Goal: Information Seeking & Learning: Learn about a topic

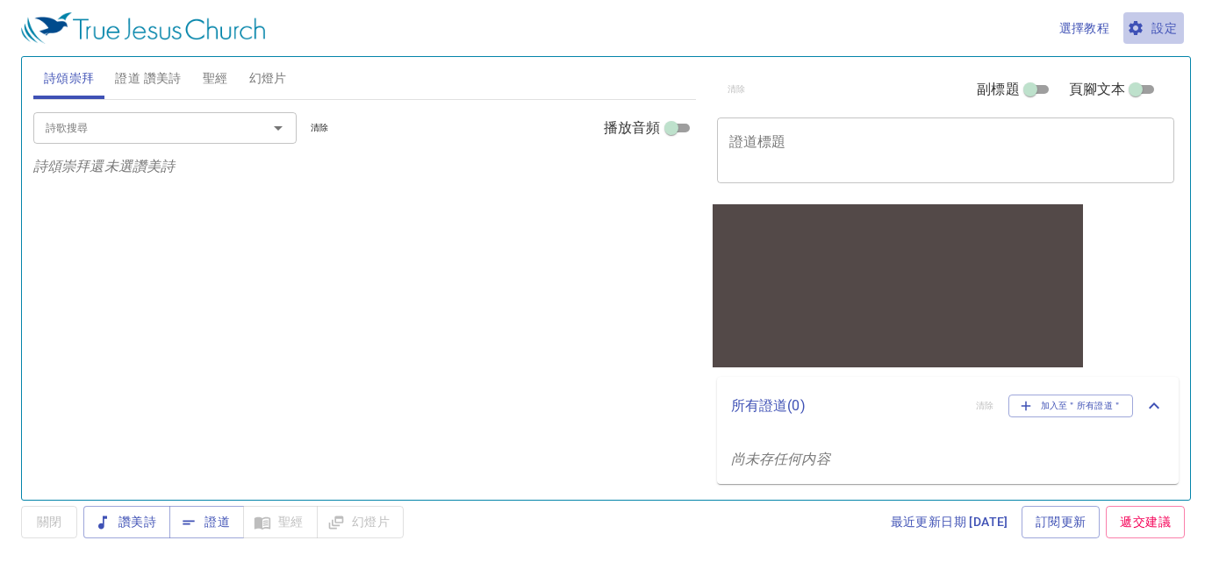
click at [1166, 24] on span "設定" at bounding box center [1153, 29] width 47 height 22
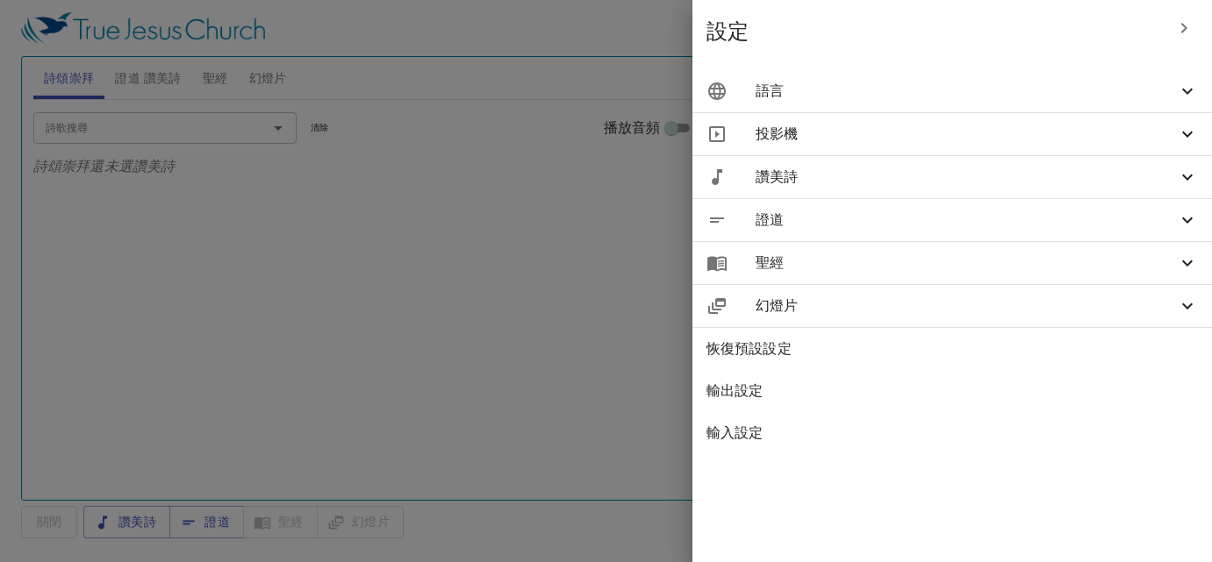
click at [1088, 87] on span "語言" at bounding box center [965, 91] width 421 height 21
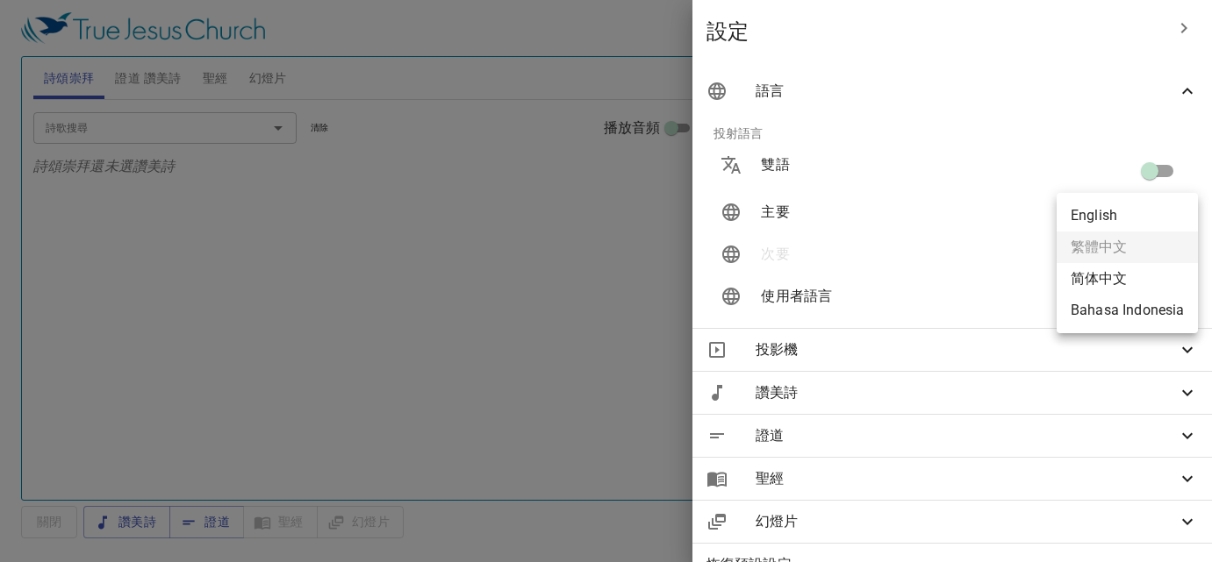
click at [1170, 212] on body "選擇教程 設定 詩頌崇拜 證道 讚美詩 聖經 幻燈片 詩歌搜尋 詩歌搜尋 清除 播放音頻 詩頌崇拜還未選讚美詩 詩歌搜尋 詩歌搜尋 清除 播放音頻 證道還未選…" at bounding box center [606, 281] width 1212 height 562
click at [1145, 280] on li "简体中文" at bounding box center [1126, 279] width 141 height 32
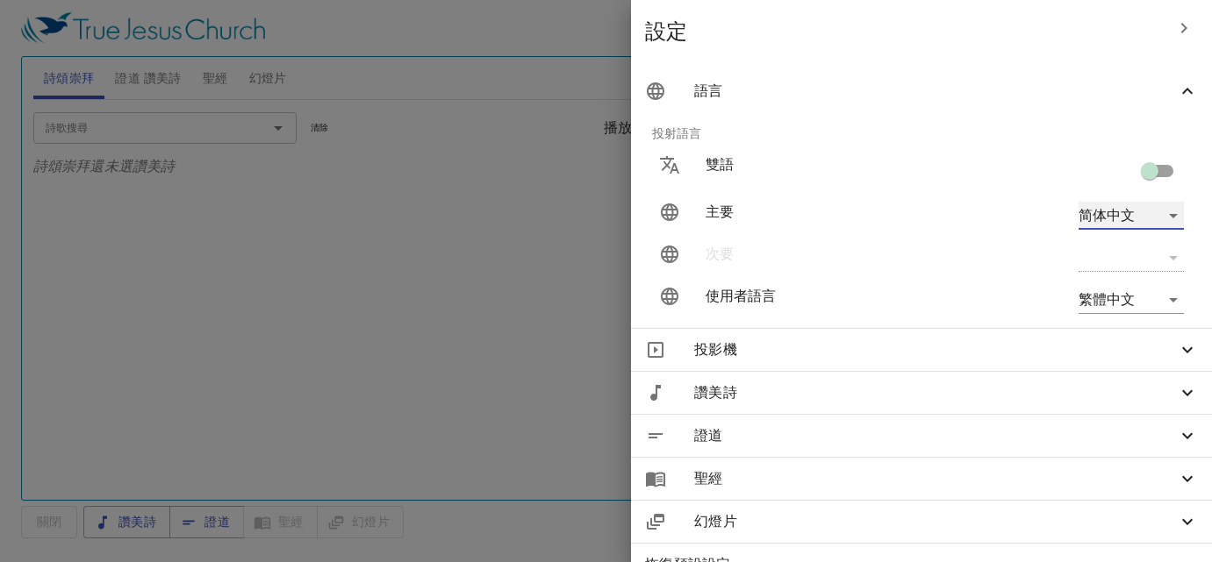
type input "zh-simple"
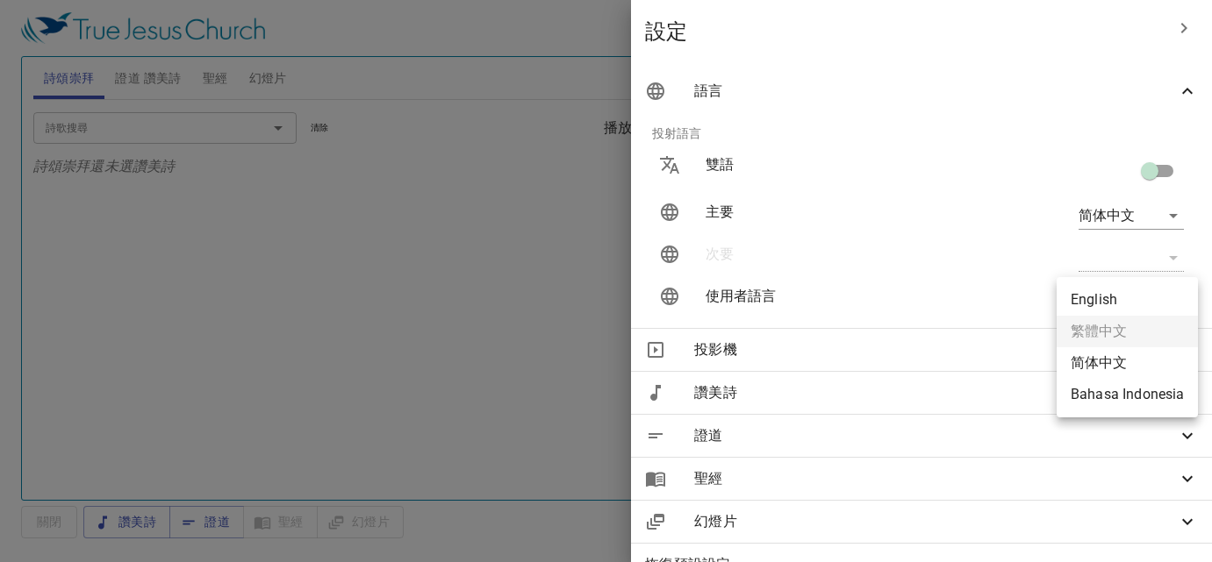
click at [1170, 300] on body "選擇教程 設定 詩頌崇拜 證道 讚美詩 聖經 幻燈片 詩歌搜尋 詩歌搜尋 清除 播放音頻 詩頌崇拜還未選讚美詩 詩歌搜尋 詩歌搜尋 清除 播放音頻 證道還未選…" at bounding box center [606, 281] width 1212 height 562
click at [1138, 369] on li "简体中文" at bounding box center [1126, 363] width 141 height 32
type input "zh-simple"
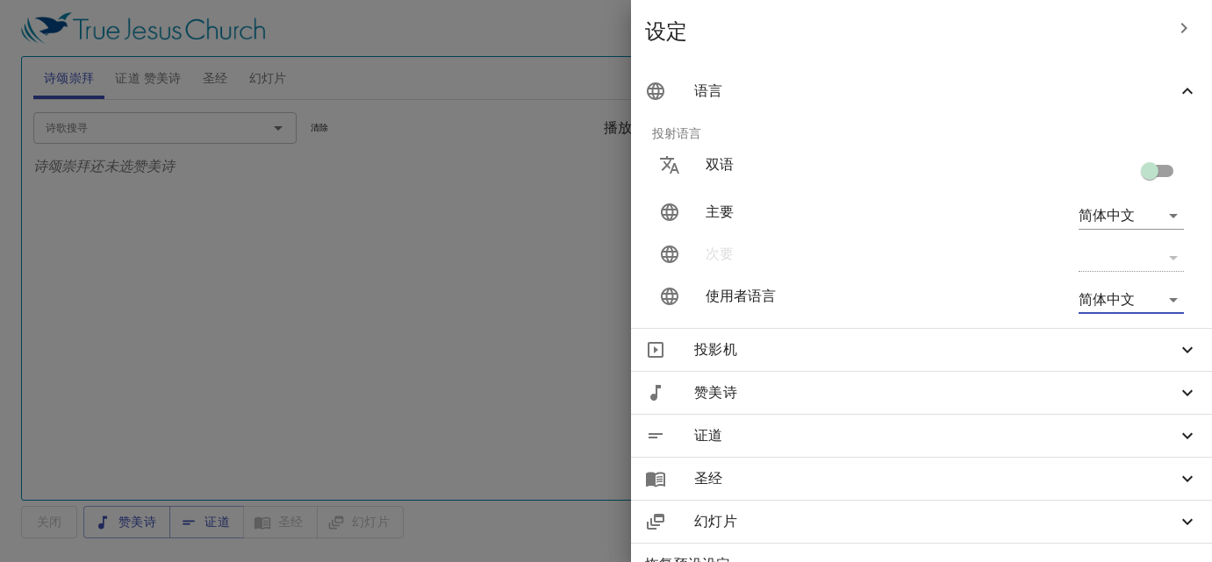
click at [1188, 29] on icon "button" at bounding box center [1183, 28] width 21 height 21
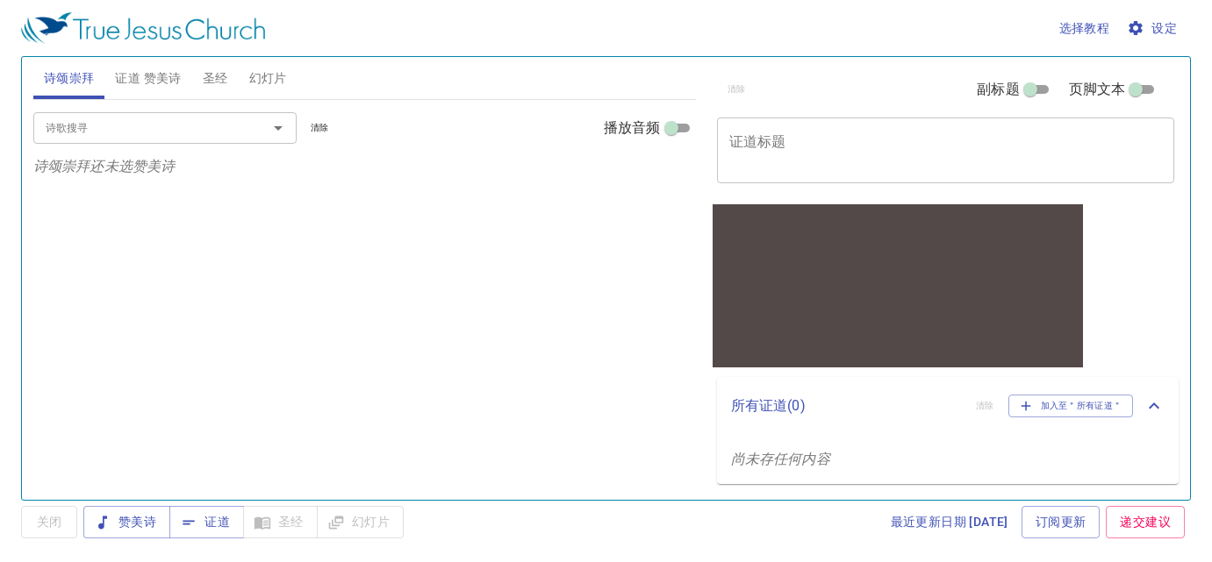
click at [52, 532] on span "关闭" at bounding box center [49, 522] width 56 height 32
click at [205, 526] on span "证道" at bounding box center [206, 523] width 47 height 22
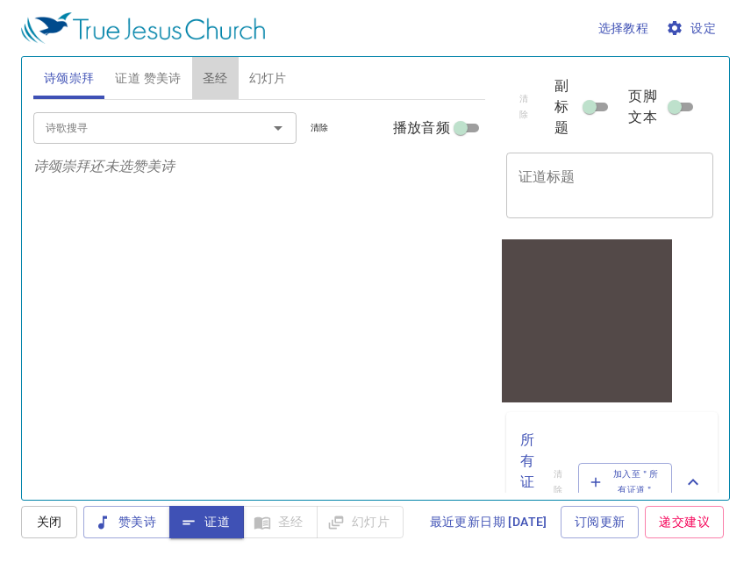
click at [216, 76] on span "圣经" at bounding box center [215, 79] width 25 height 22
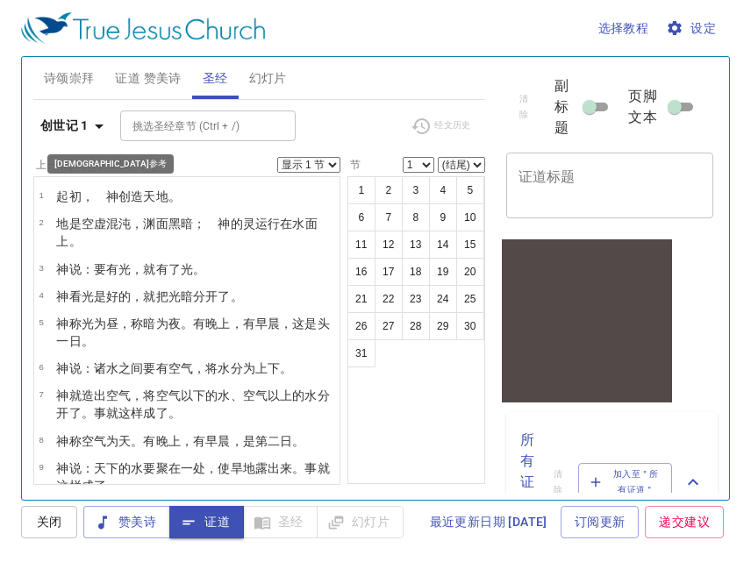
click at [100, 125] on icon "button" at bounding box center [99, 127] width 9 height 4
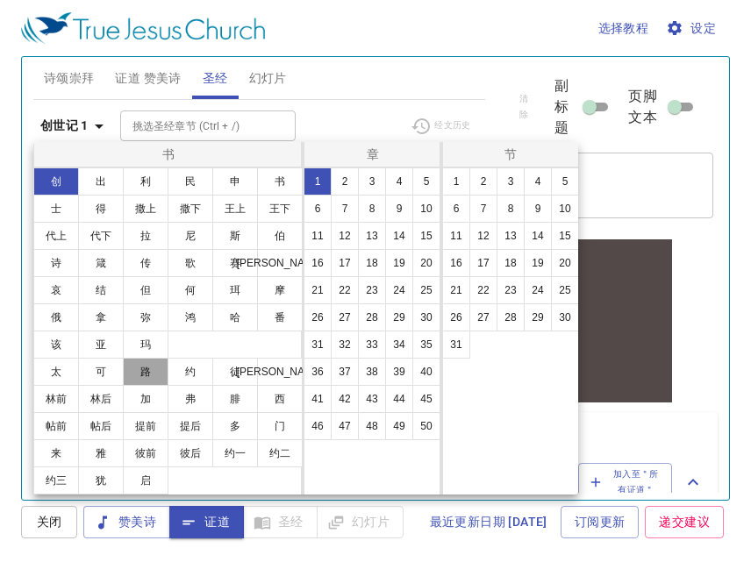
click at [154, 369] on button "路" at bounding box center [146, 372] width 46 height 28
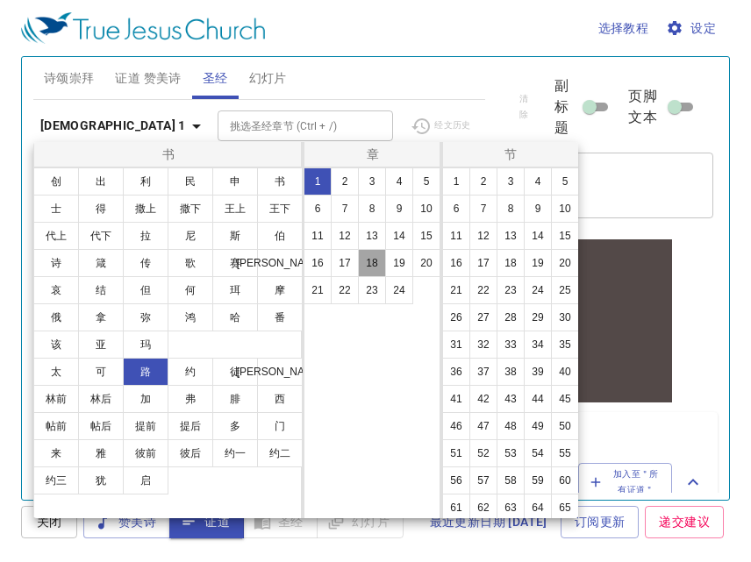
click at [376, 263] on button "18" at bounding box center [372, 263] width 28 height 28
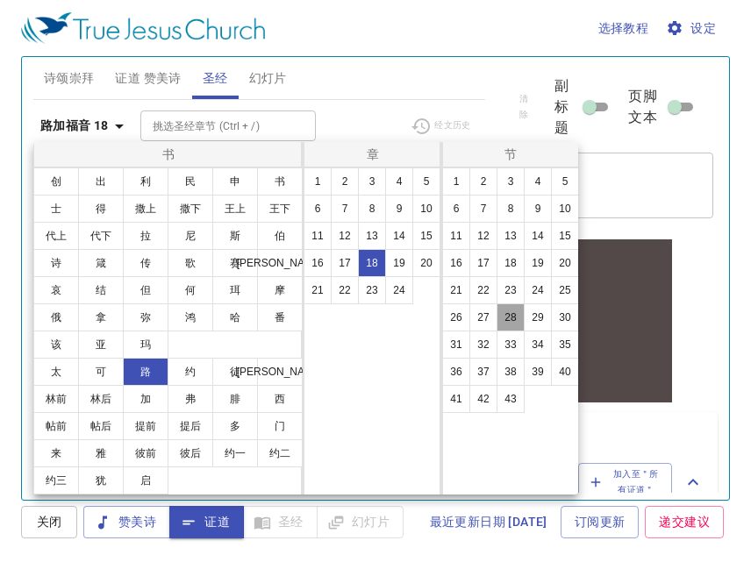
click at [507, 318] on button "28" at bounding box center [511, 318] width 28 height 28
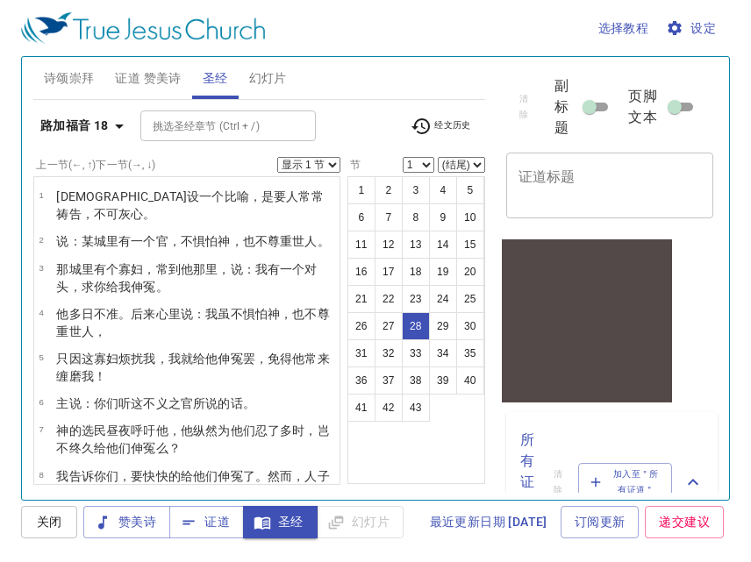
select select "28"
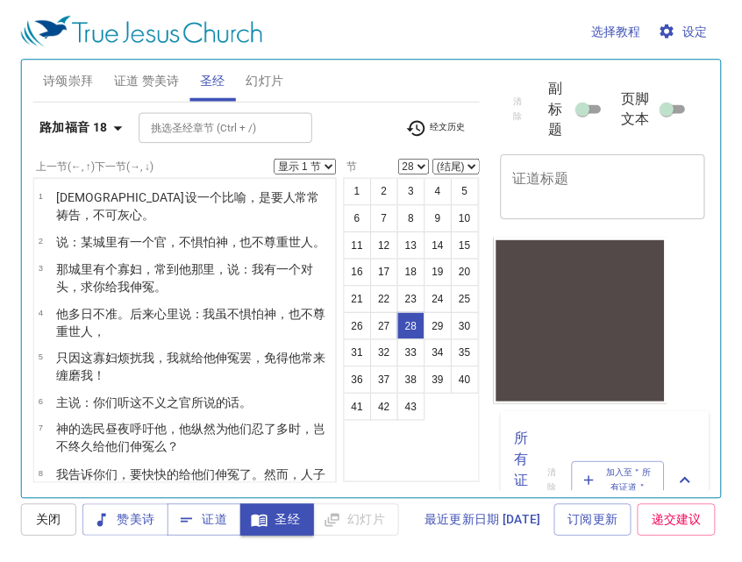
scroll to position [963, 0]
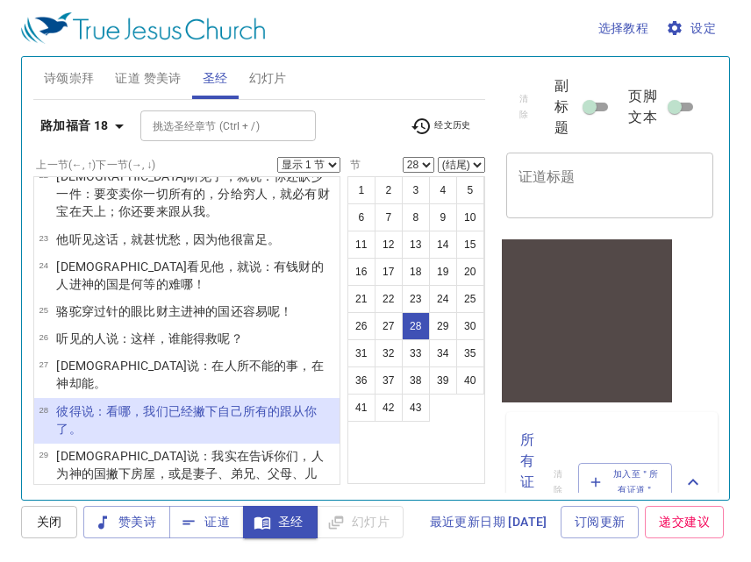
click at [333, 160] on select "显示 1 节 显示 2 节 显示 3 节 显示 4 节 显示 5 节" at bounding box center [308, 165] width 63 height 16
select select "5"
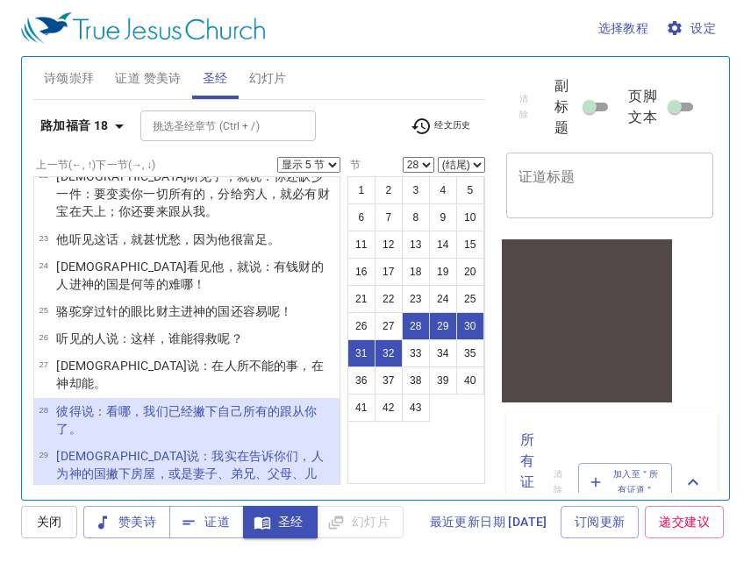
click at [480, 158] on select "(结尾) 29 30 31 32 33 34 35 36 37 38 39 40 41 42 43" at bounding box center [461, 165] width 47 height 16
click at [332, 157] on select "显示 1 节 显示 2 节 显示 3 节 显示 4 节 显示 5 节" at bounding box center [308, 165] width 63 height 16
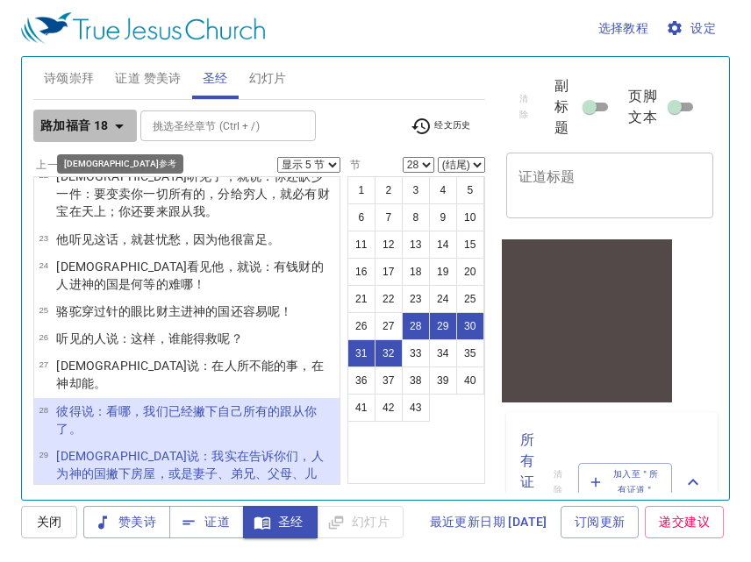
click at [122, 116] on icon "button" at bounding box center [119, 126] width 21 height 21
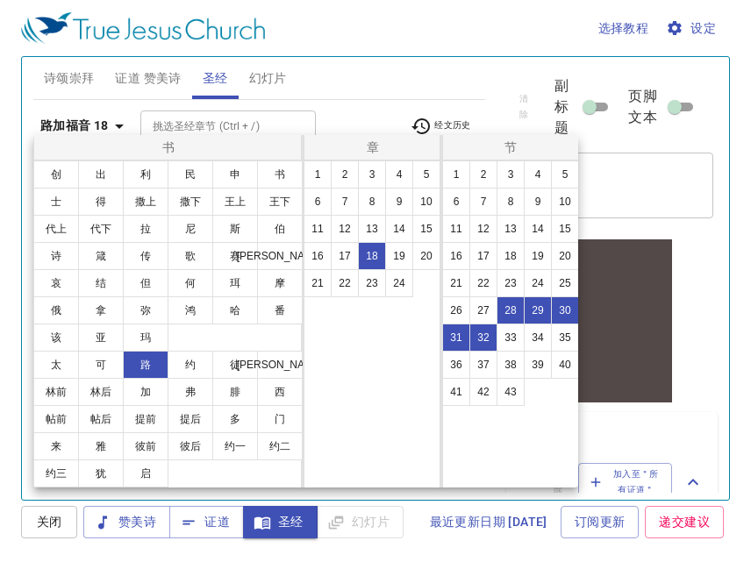
click at [119, 116] on div at bounding box center [375, 281] width 751 height 562
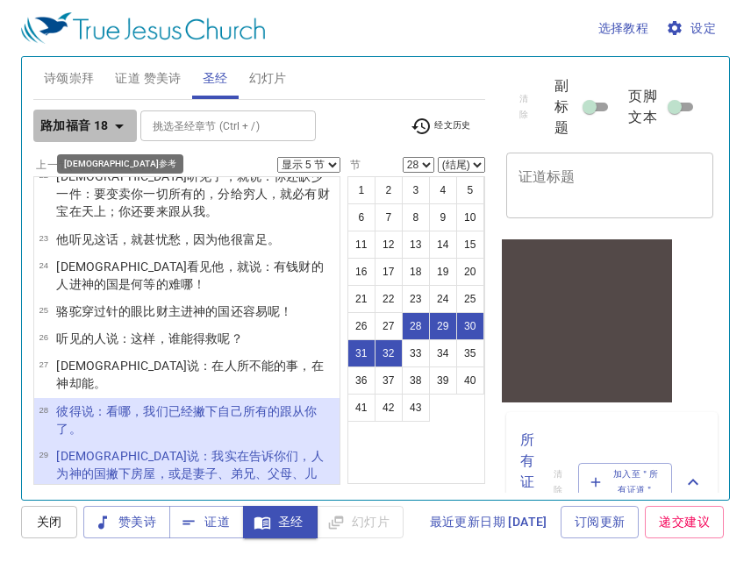
click at [119, 116] on icon "button" at bounding box center [119, 126] width 21 height 21
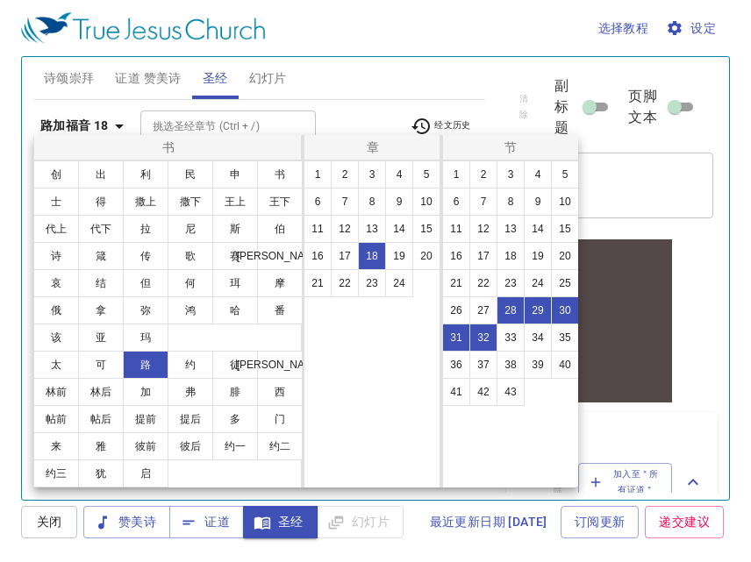
click at [116, 119] on div at bounding box center [375, 281] width 751 height 562
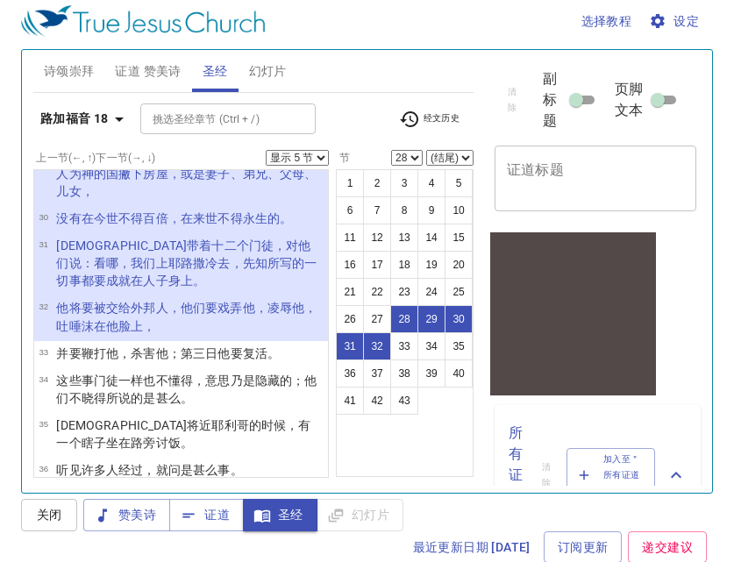
scroll to position [1258, 0]
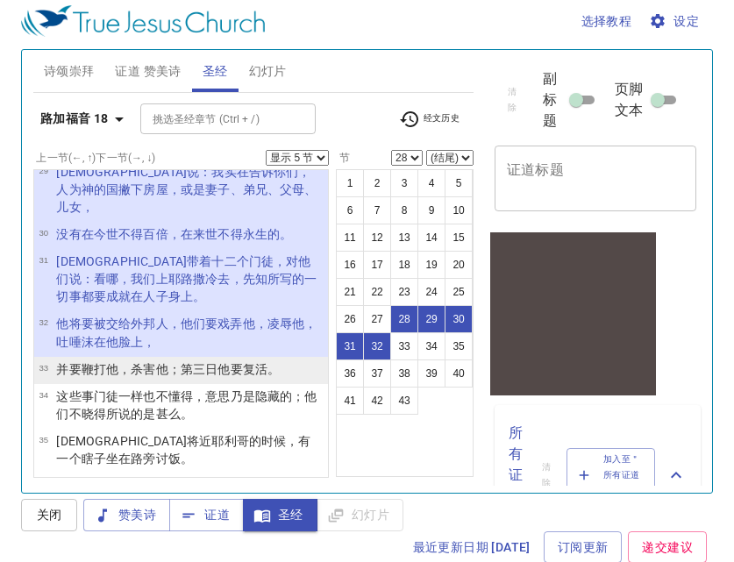
click at [109, 362] on wg3146 "他，杀害 他 ；第三 日 他要复活 。" at bounding box center [193, 369] width 174 height 14
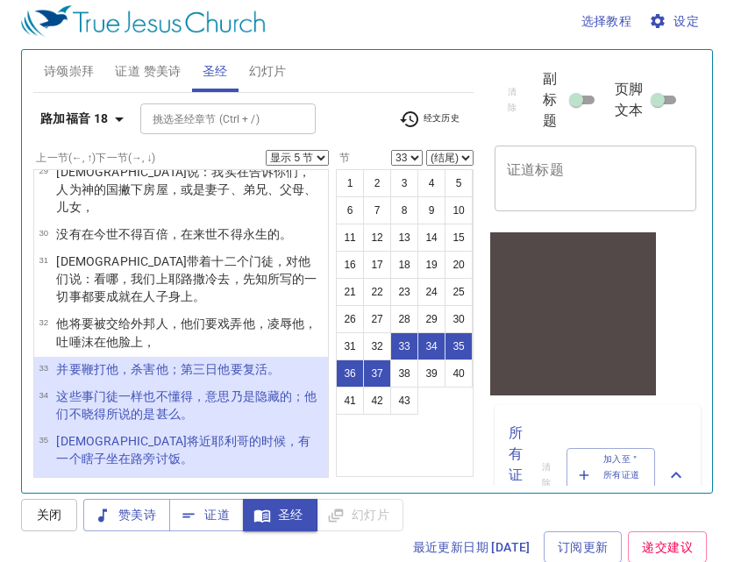
click at [83, 552] on wg2532 "呼叫 说 ：大卫 的子孙 耶稣 阿，可怜 我 罢！" at bounding box center [165, 568] width 218 height 32
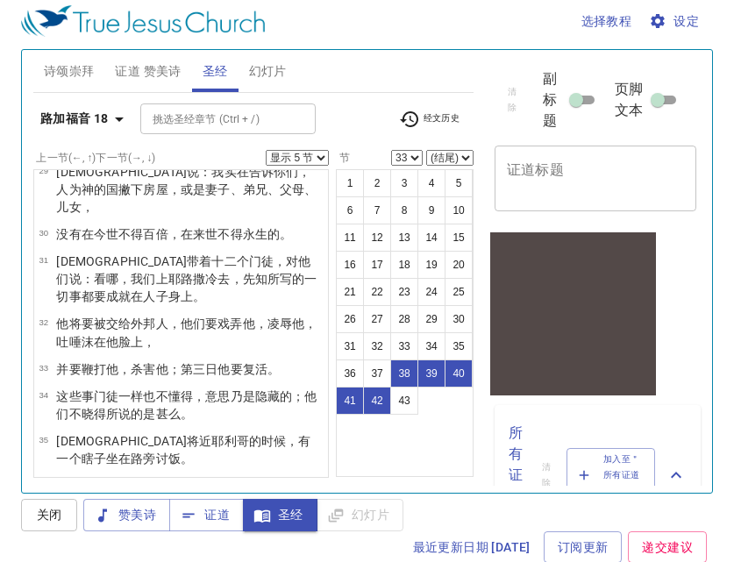
select select "38"
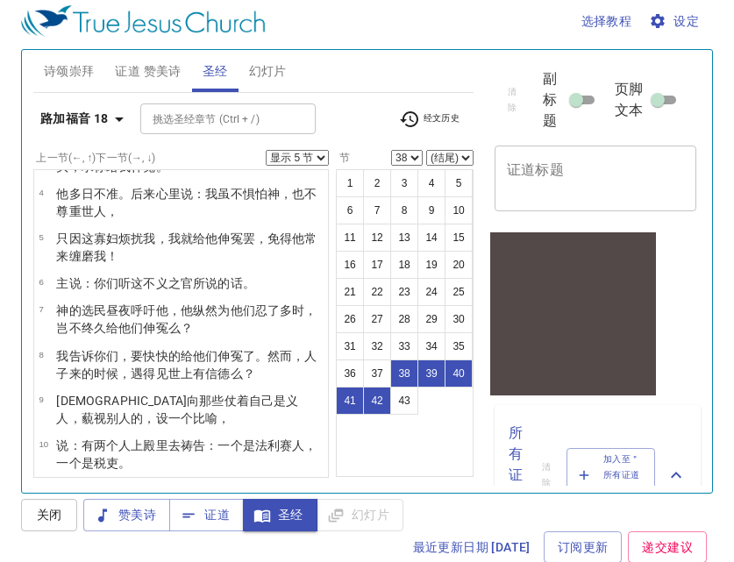
scroll to position [0, 0]
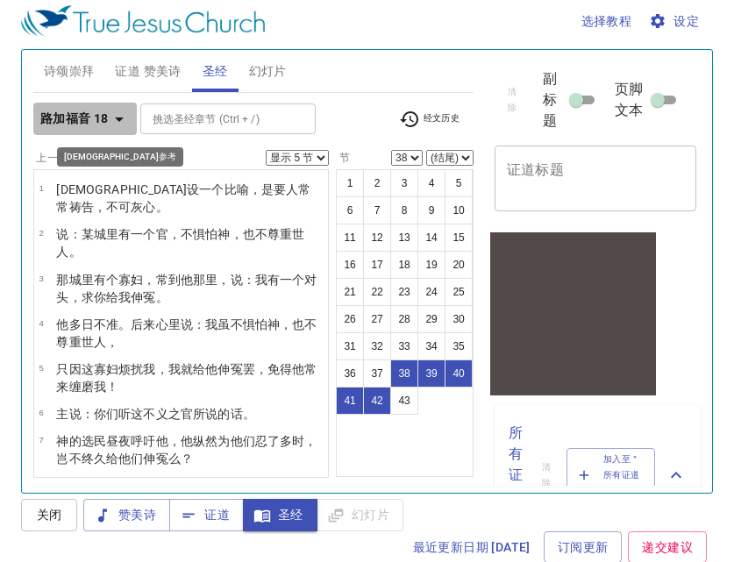
click at [117, 116] on icon "button" at bounding box center [119, 119] width 21 height 21
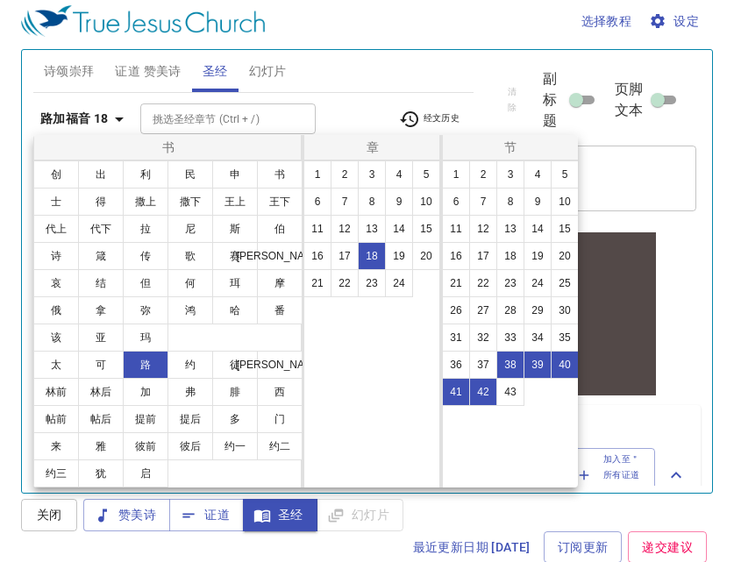
click at [668, 200] on div at bounding box center [367, 281] width 734 height 562
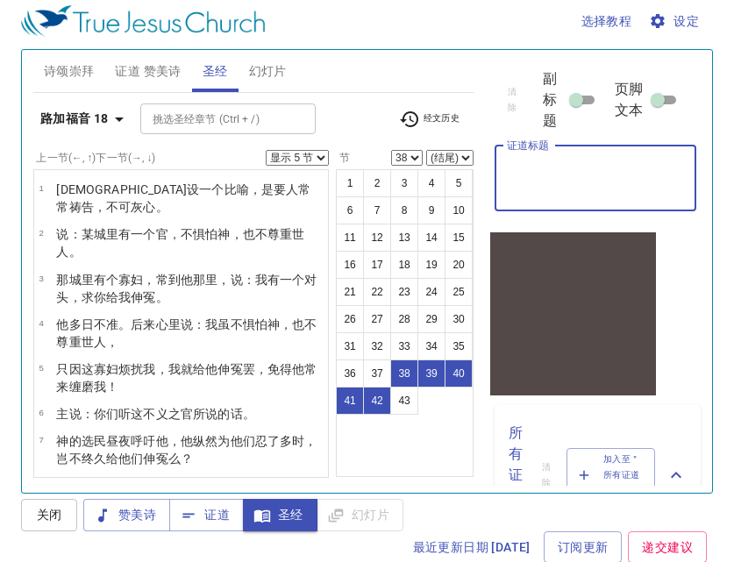
click at [598, 181] on textarea "证道标题" at bounding box center [595, 177] width 177 height 33
type textarea "s"
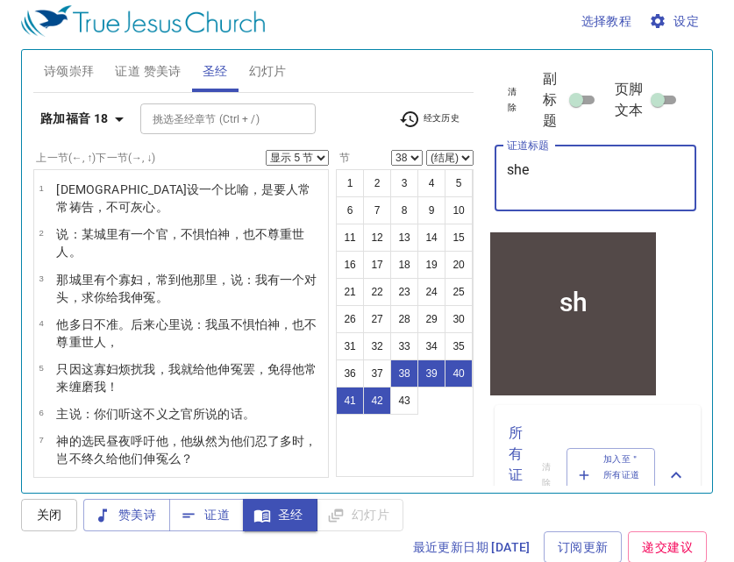
type textarea "shen"
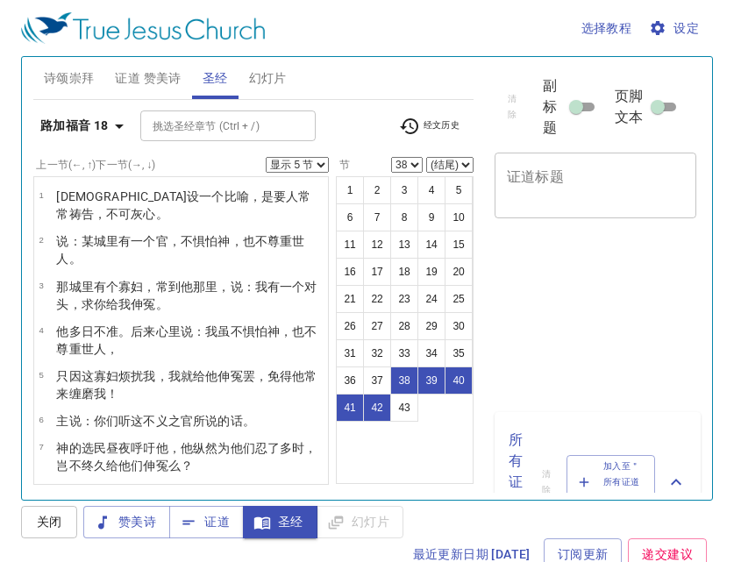
select select "5"
select select "38"
select select "5"
select select "38"
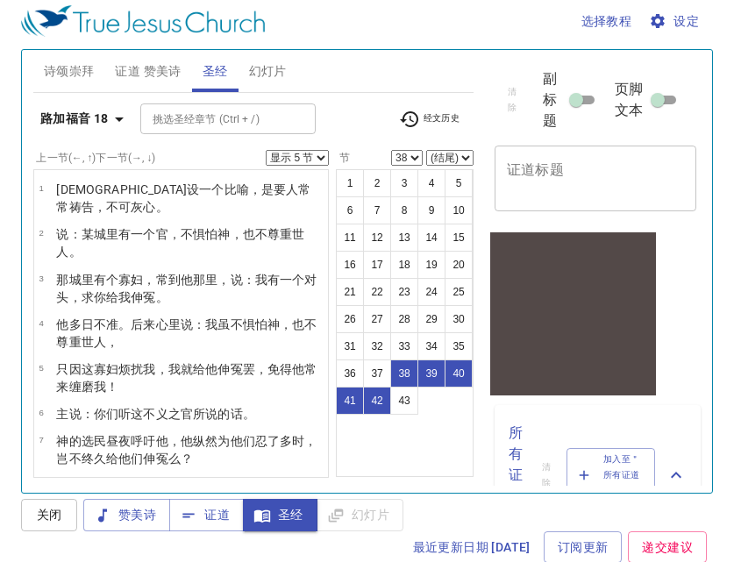
scroll to position [7, 0]
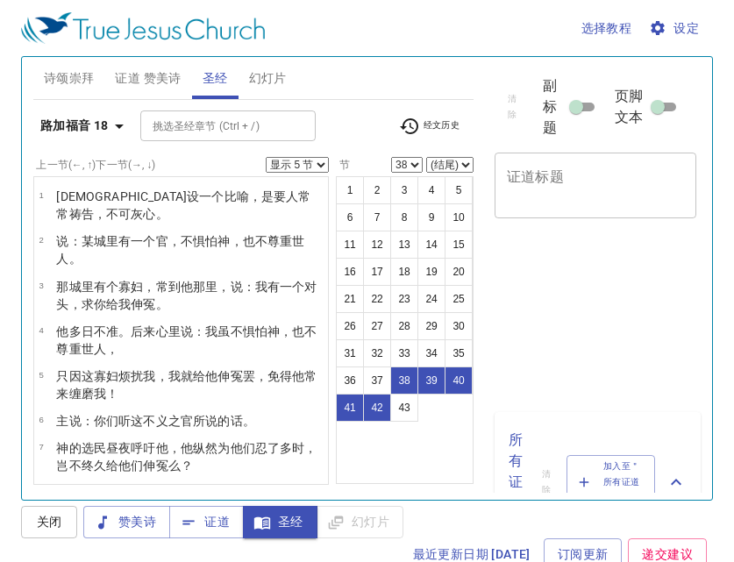
select select "5"
select select "38"
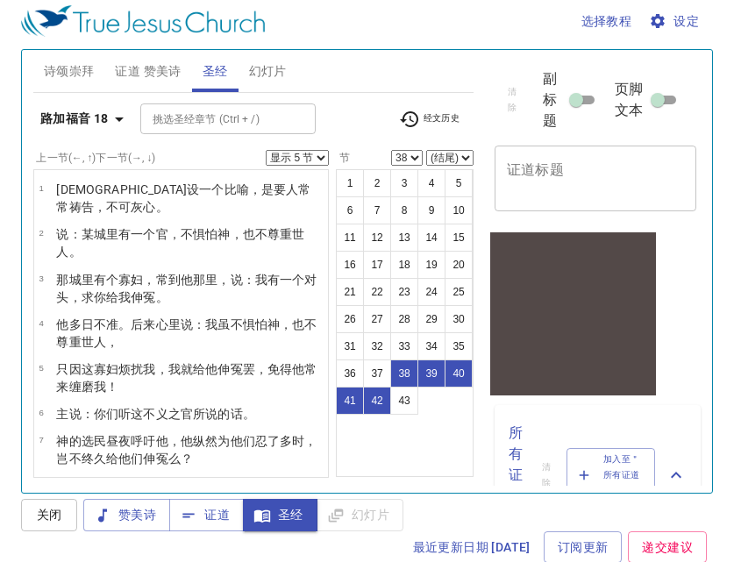
scroll to position [7, 0]
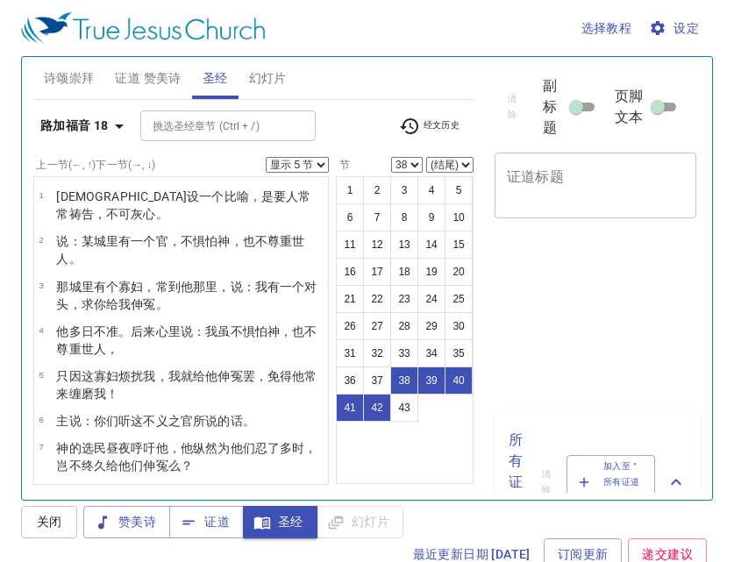
select select "5"
select select "38"
select select "5"
select select "38"
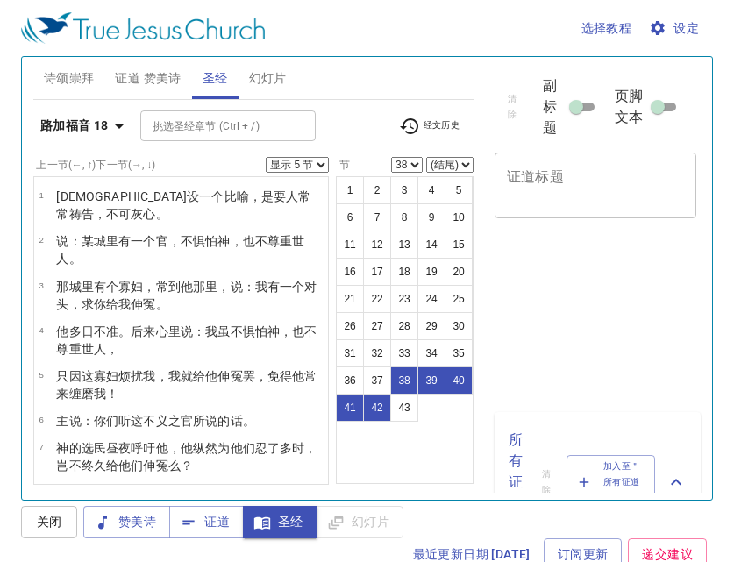
scroll to position [7, 0]
select select "5"
select select "38"
select select "5"
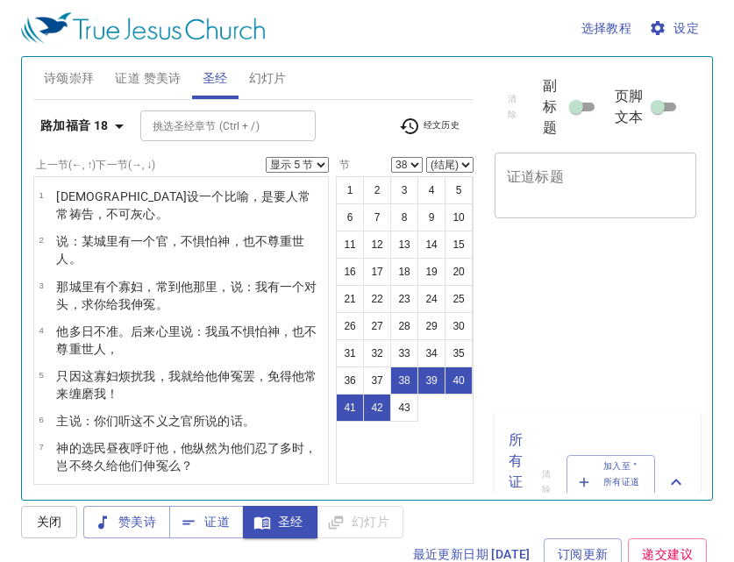
select select "38"
select select "5"
select select "38"
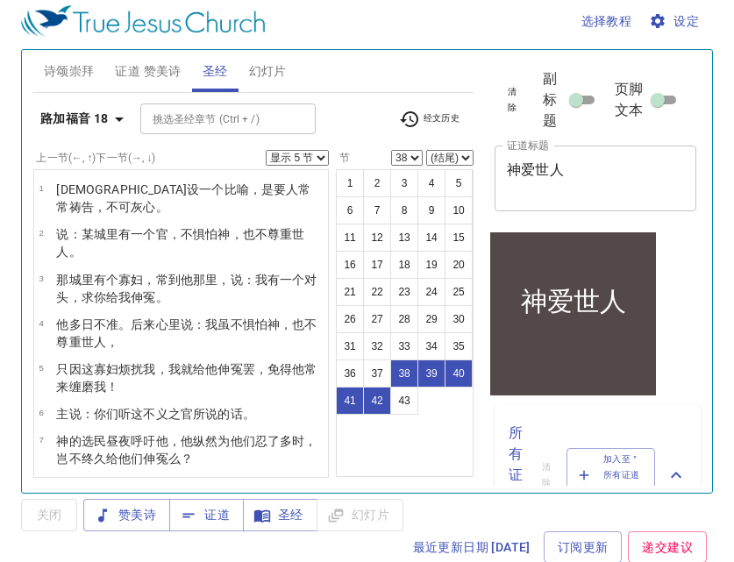
scroll to position [1414, 0]
